Goal: Register for event/course

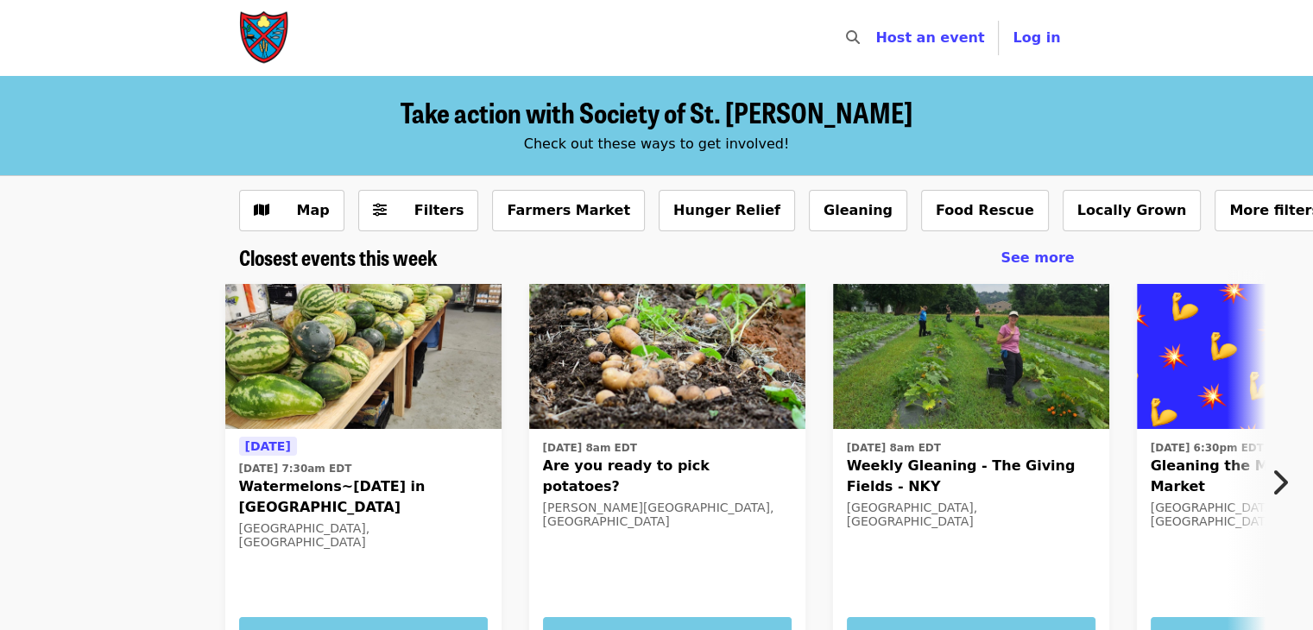
click at [1282, 482] on icon "chevron-right icon" at bounding box center [1278, 482] width 17 height 33
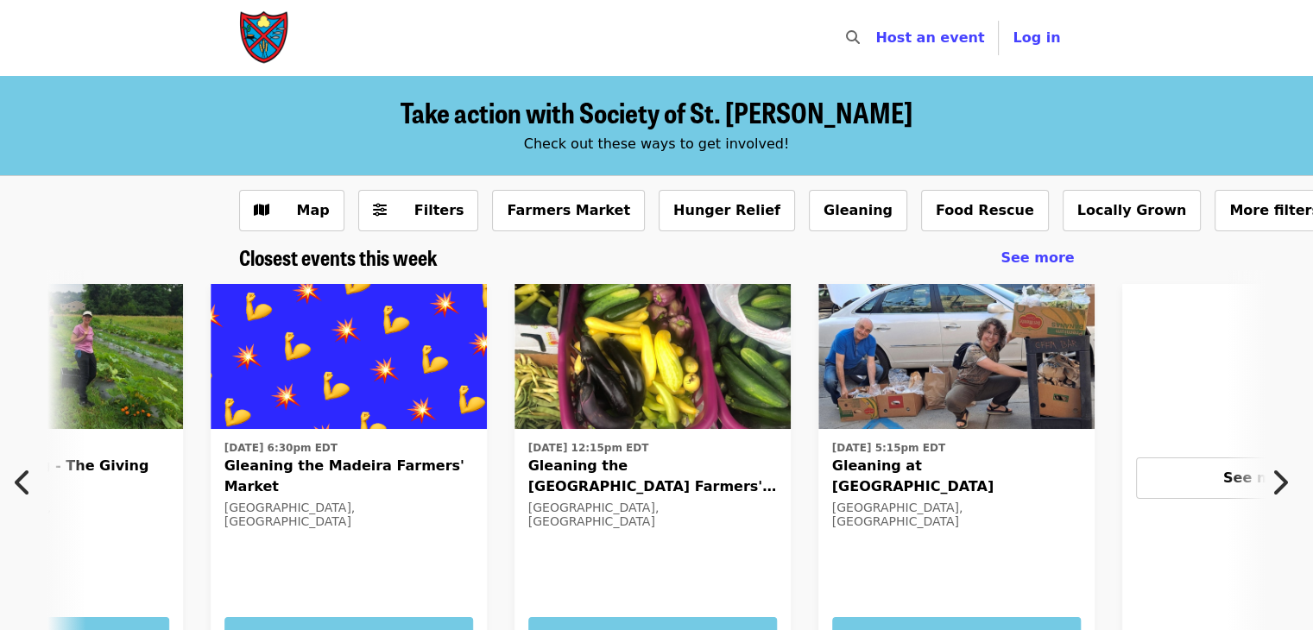
scroll to position [0, 929]
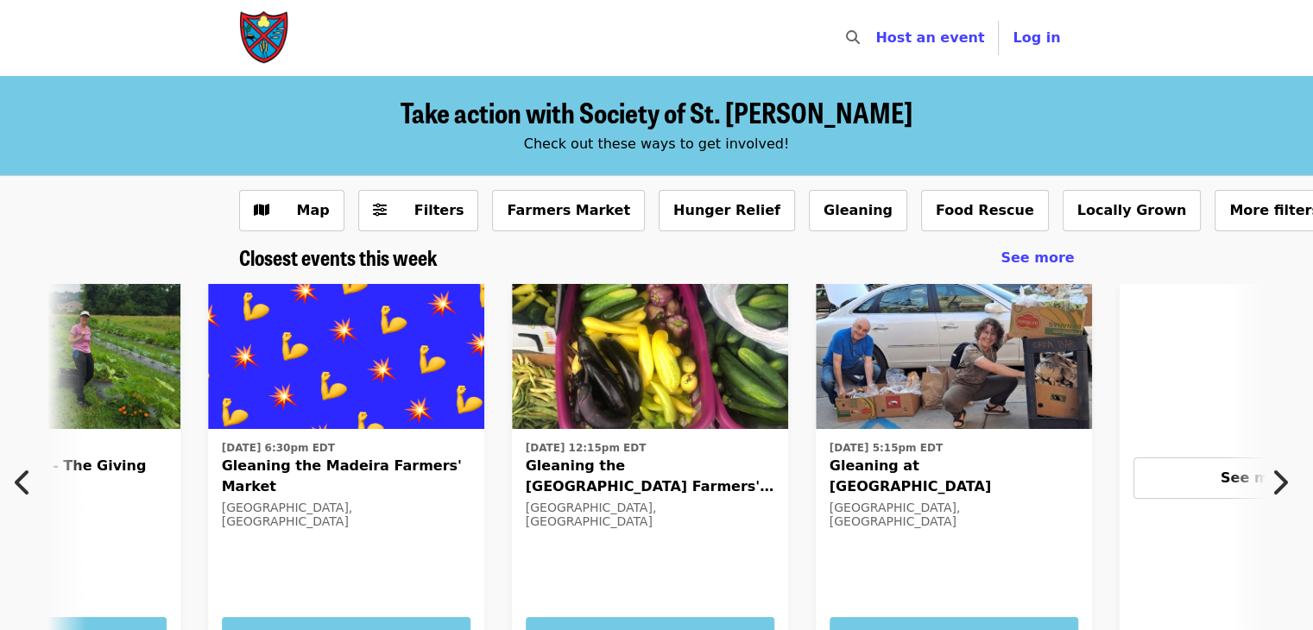
click at [1284, 477] on icon "chevron-right icon" at bounding box center [1278, 482] width 17 height 33
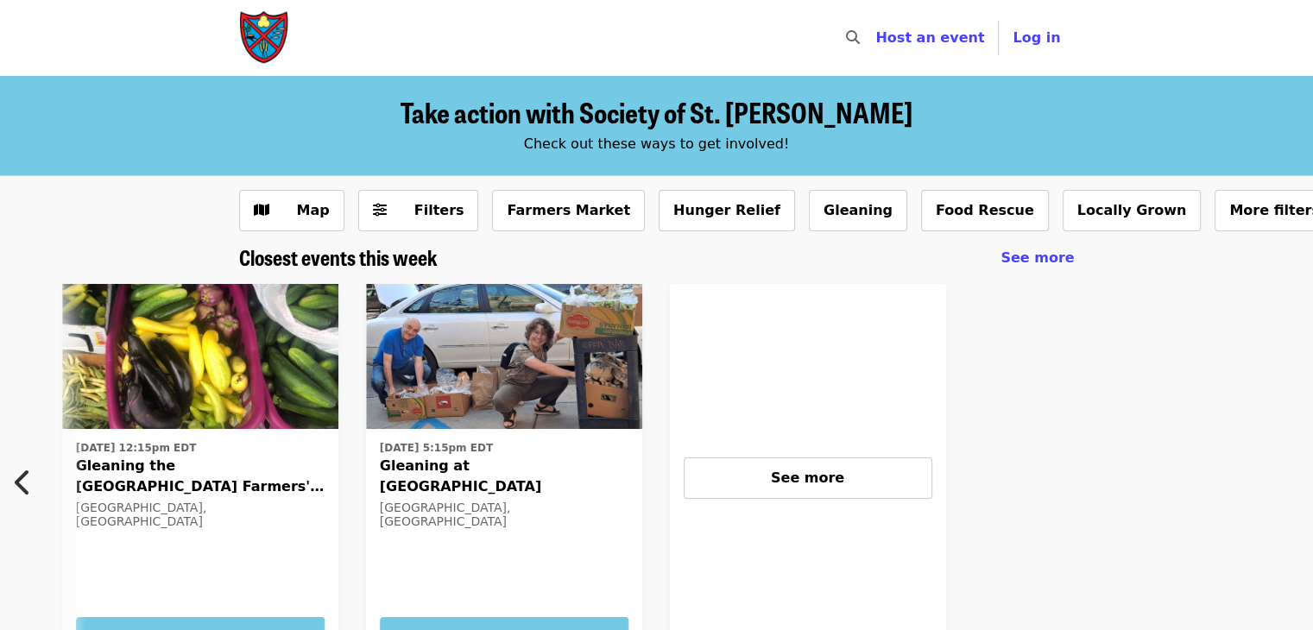
scroll to position [0, 1382]
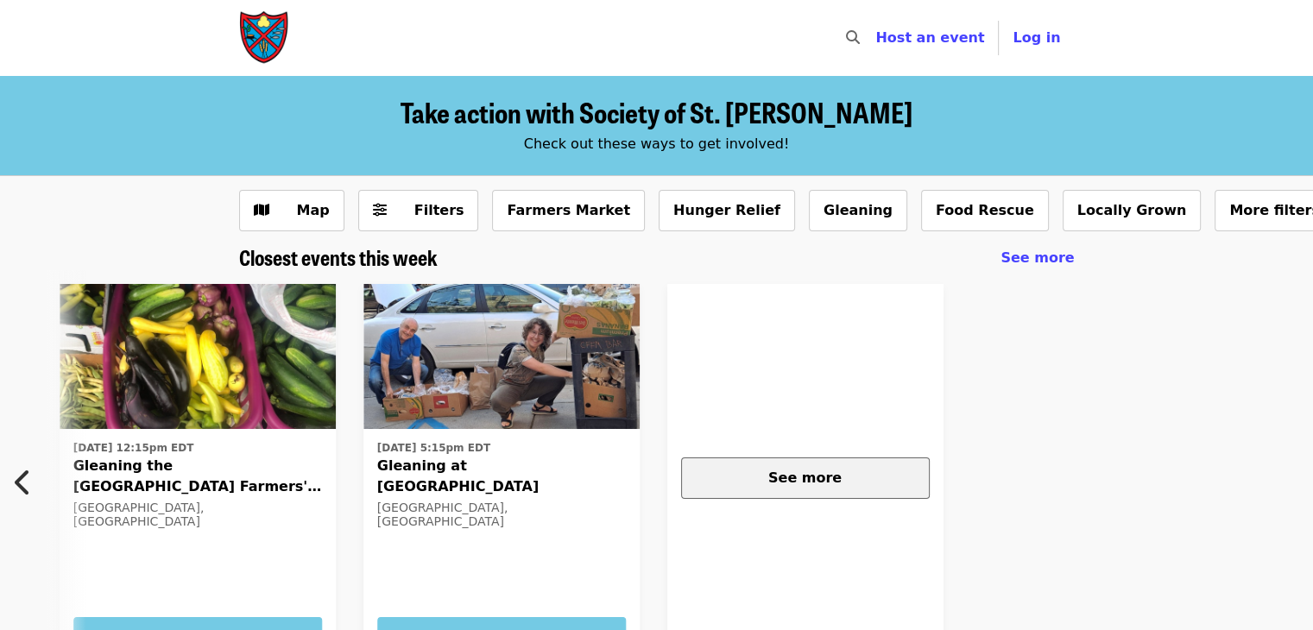
click at [789, 470] on span "See more" at bounding box center [804, 477] width 73 height 16
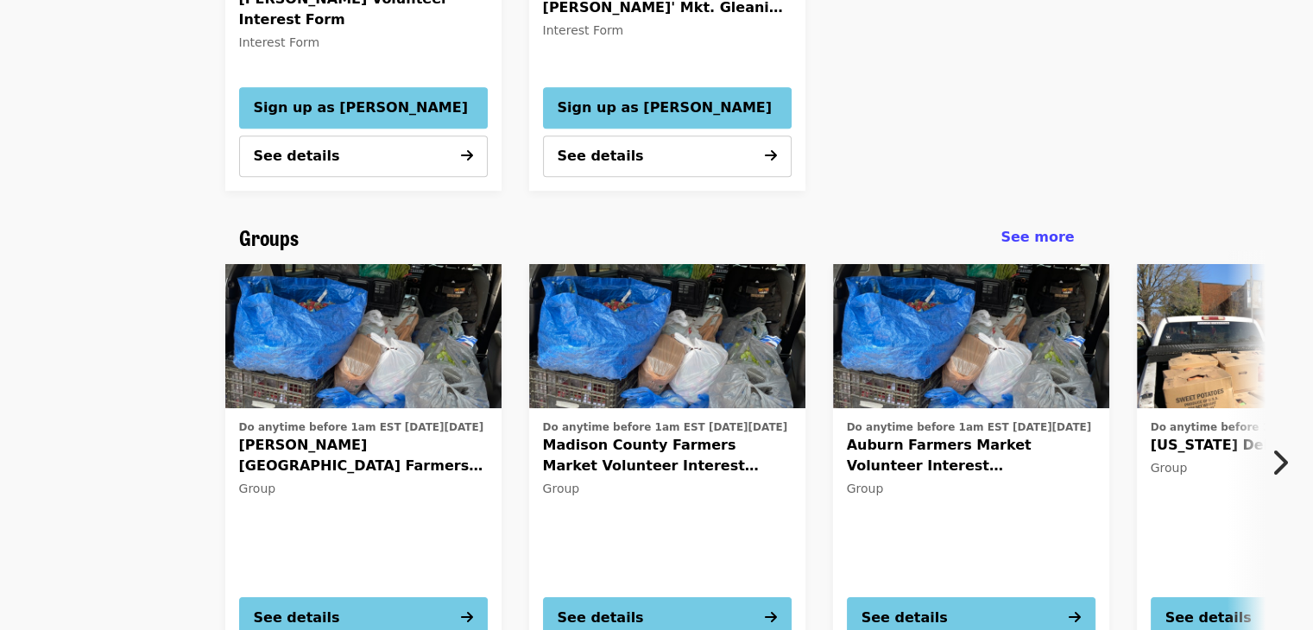
scroll to position [949, 0]
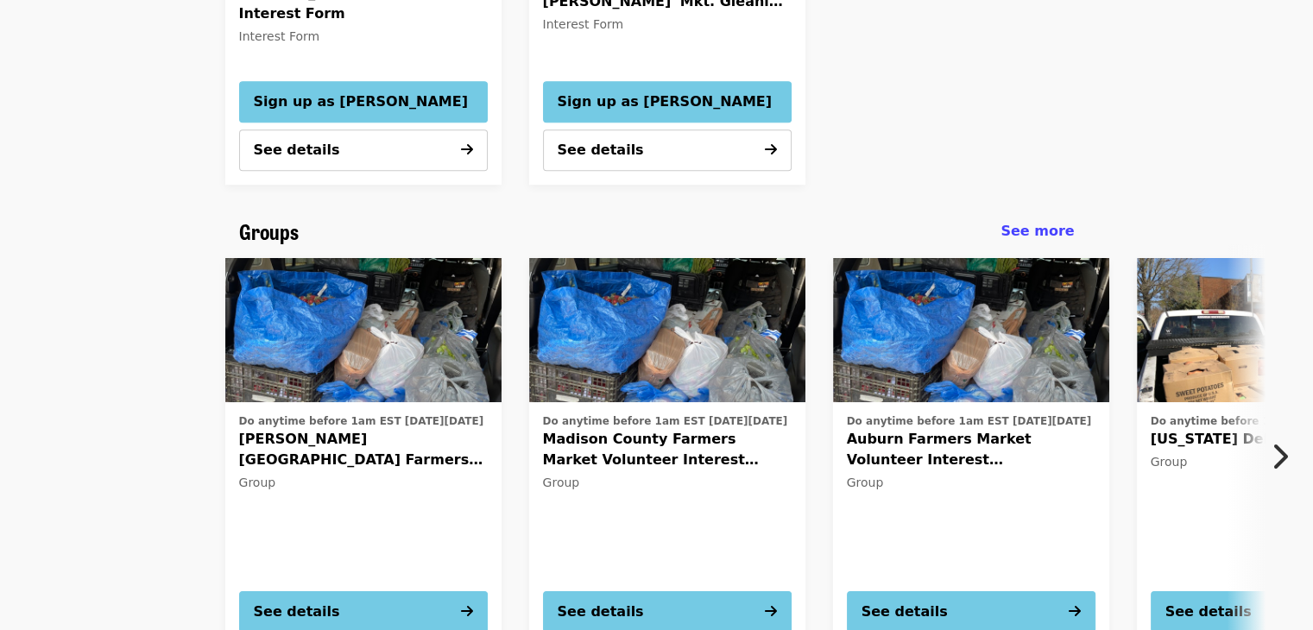
click at [1284, 457] on icon "chevron-right icon" at bounding box center [1278, 456] width 17 height 33
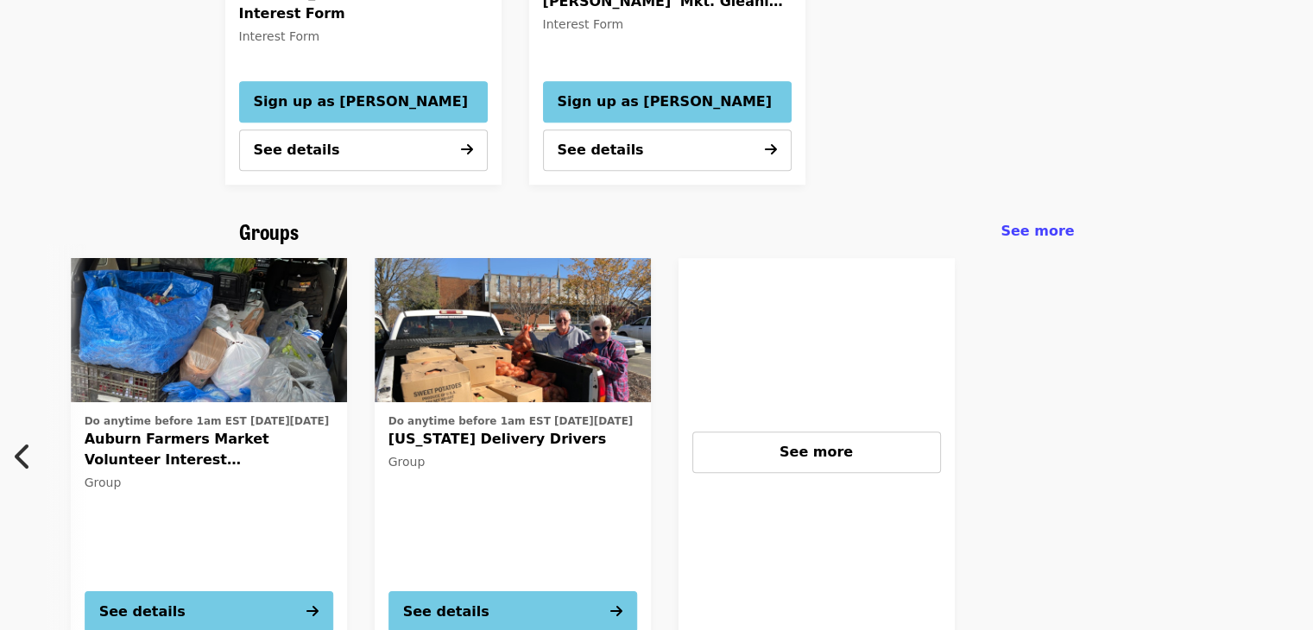
scroll to position [0, 774]
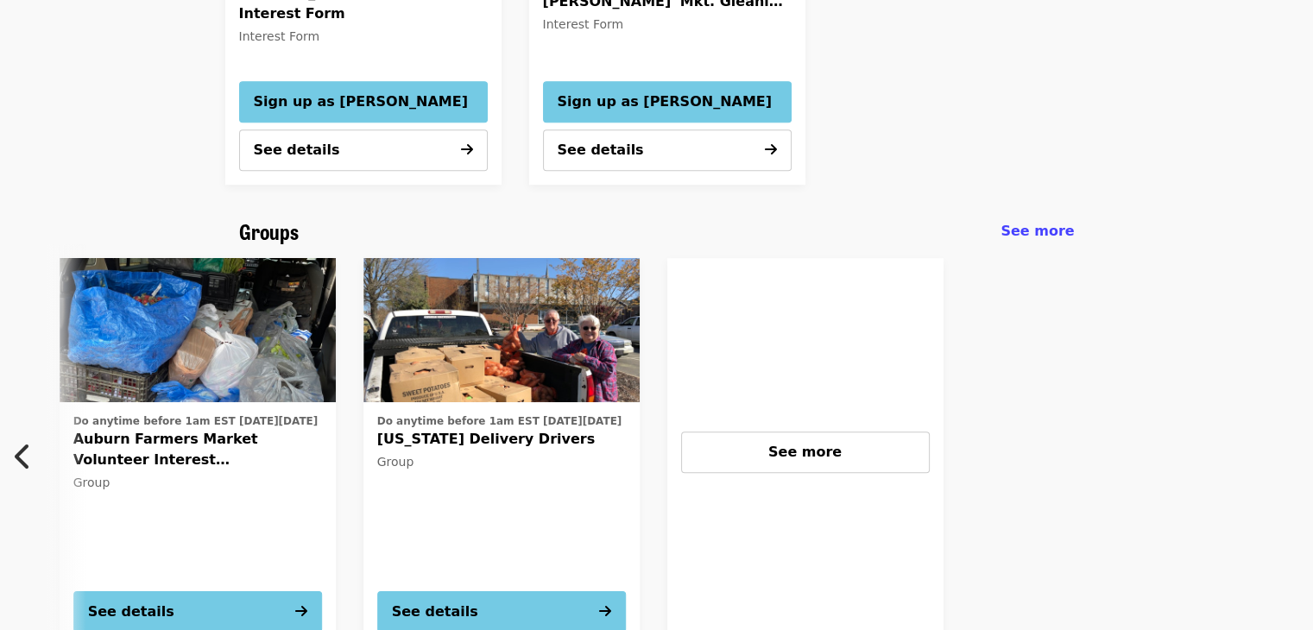
click at [17, 457] on icon "chevron-left icon" at bounding box center [23, 456] width 17 height 33
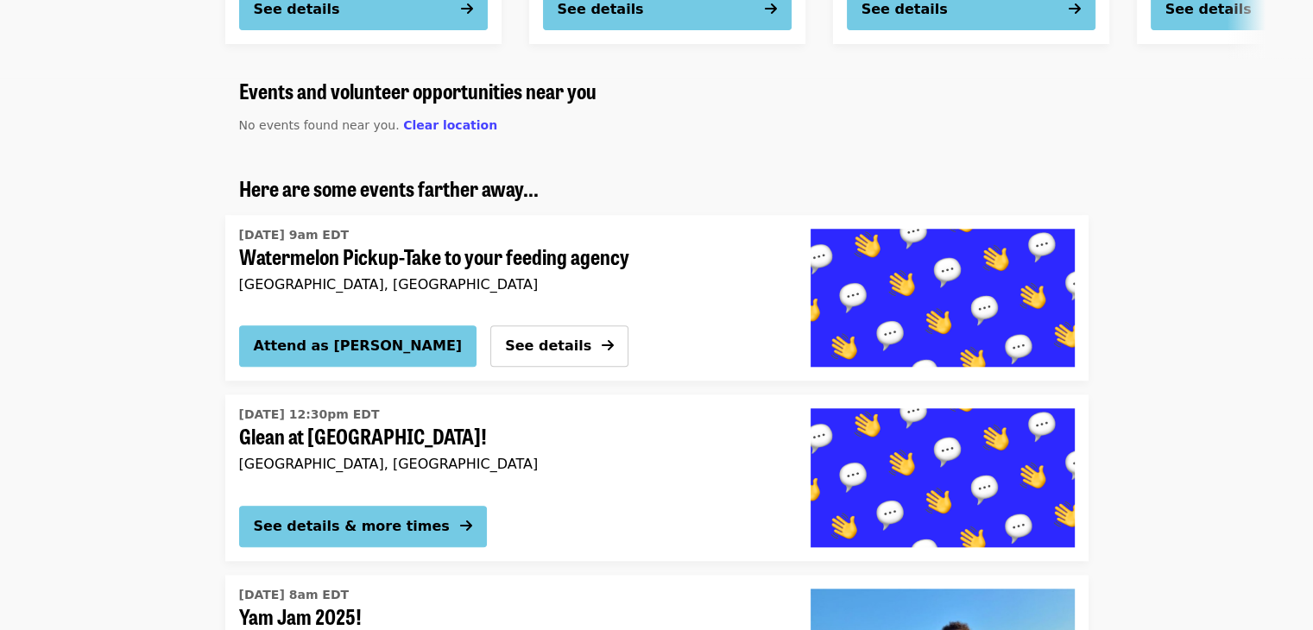
scroll to position [1553, 0]
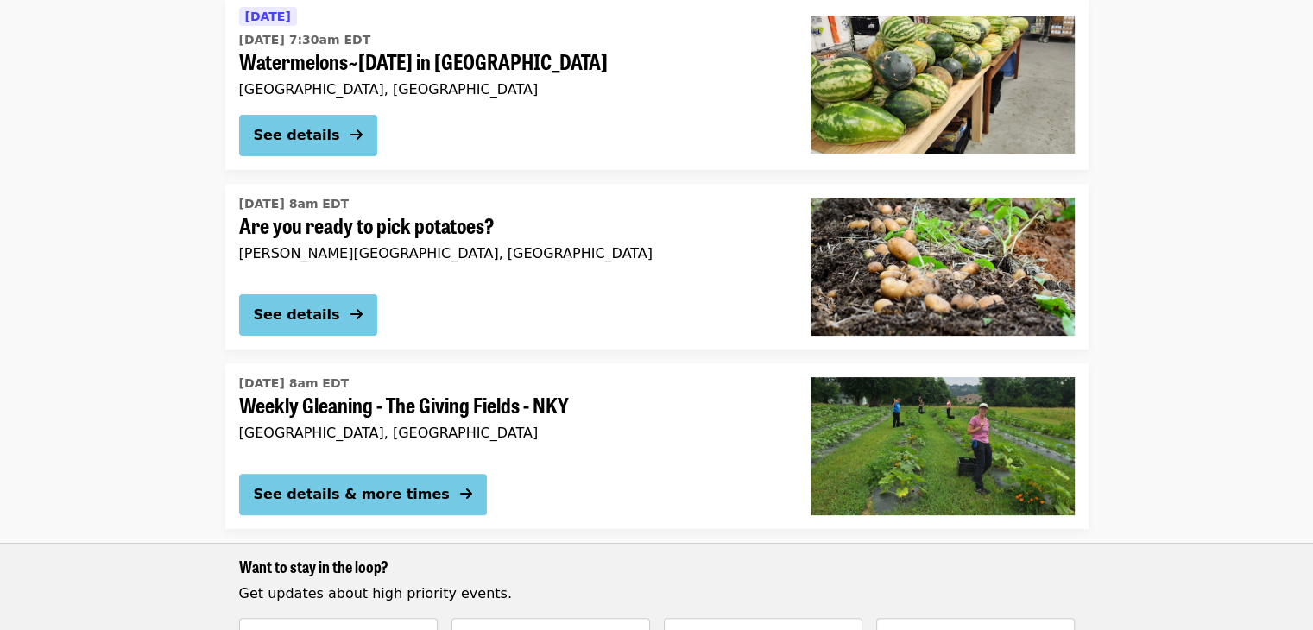
scroll to position [431, 0]
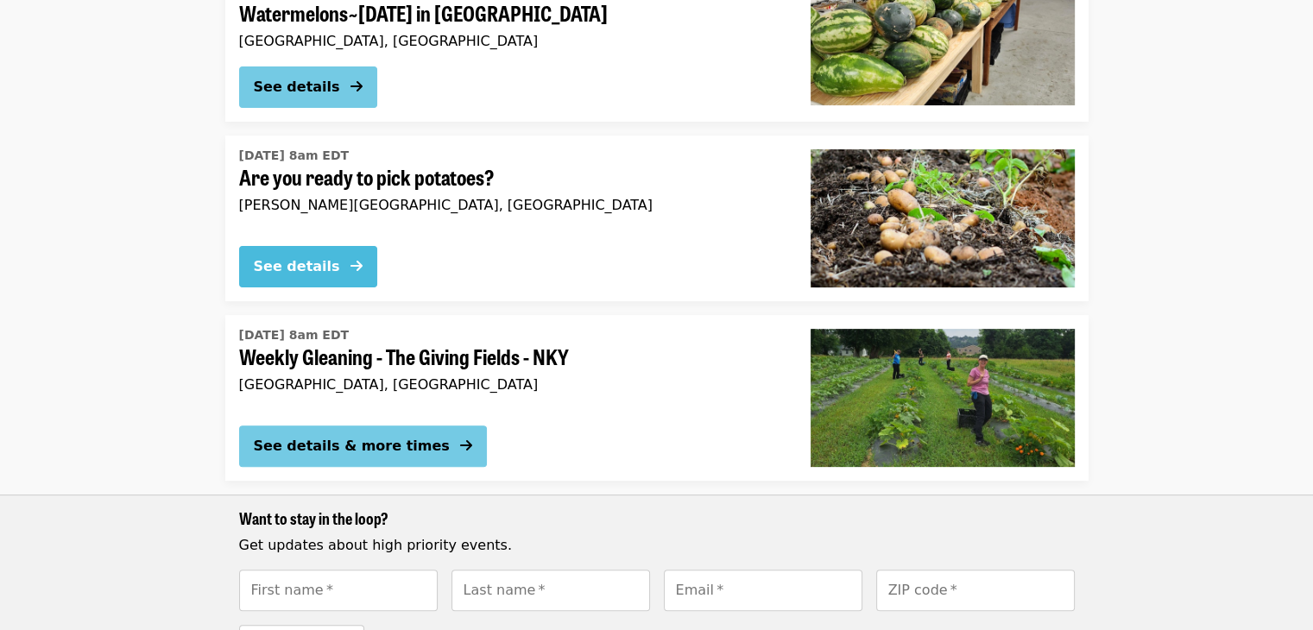
click at [359, 263] on icon "arrow-right icon" at bounding box center [356, 266] width 12 height 16
